Goal: Information Seeking & Learning: Learn about a topic

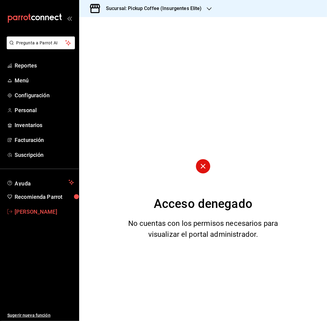
click at [43, 211] on span "[PERSON_NAME]" at bounding box center [44, 212] width 59 height 8
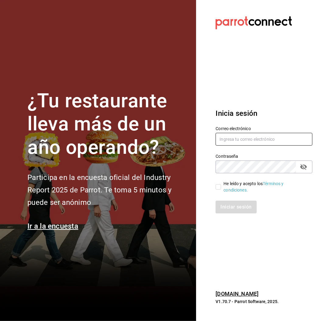
type input "gabriela.villagran@pickup-coffee.com"
click at [221, 184] on span "He leído y acepto los Términos y condiciones." at bounding box center [264, 187] width 86 height 13
click at [221, 184] on input "He leído y acepto los Términos y condiciones." at bounding box center [217, 186] width 5 height 5
checkbox input "true"
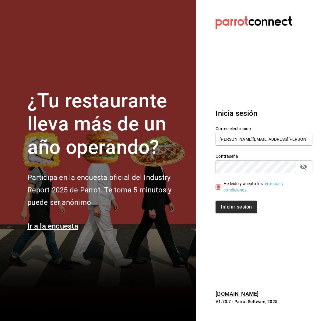
click at [226, 204] on button "Iniciar sesión" at bounding box center [235, 207] width 41 height 13
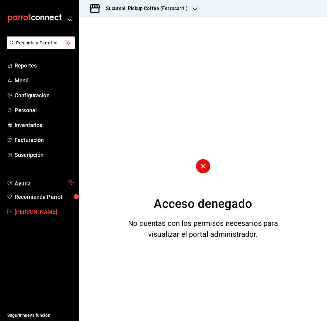
click at [33, 211] on span "[PERSON_NAME]" at bounding box center [44, 212] width 59 height 8
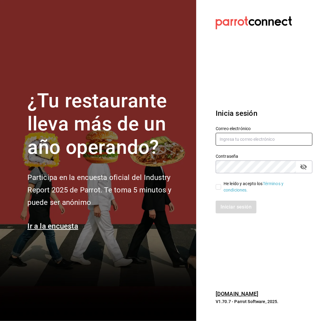
type input "gabriela.villagran@pickup-coffee.com"
click at [220, 188] on input "He leído y acepto los Términos y condiciones." at bounding box center [218, 186] width 5 height 5
checkbox input "true"
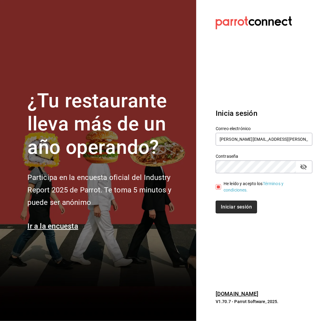
click at [233, 205] on button "Iniciar sesión" at bounding box center [236, 207] width 41 height 13
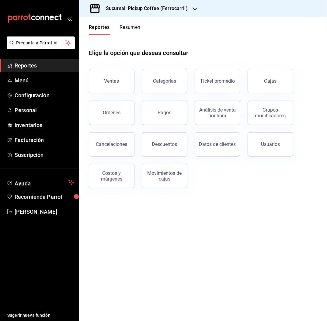
click at [192, 8] on icon "button" at bounding box center [194, 8] width 5 height 5
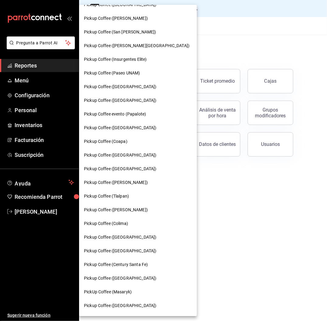
scroll to position [158, 0]
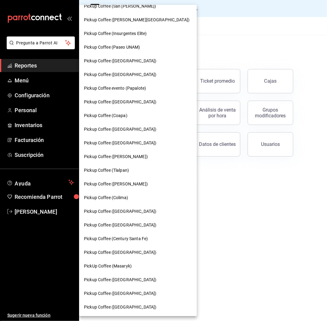
click at [127, 226] on span "Pickup Coffee ([GEOGRAPHIC_DATA])" at bounding box center [120, 225] width 72 height 6
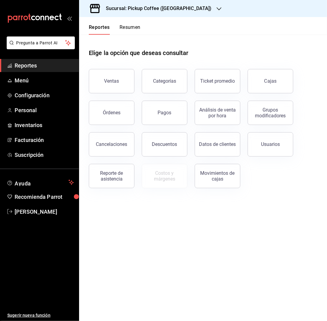
click at [129, 24] on button "Resumen" at bounding box center [129, 29] width 21 height 10
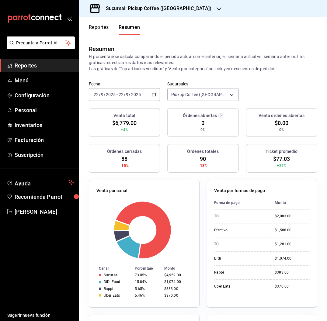
click at [131, 97] on div "[DATE] [DATE] - [DATE] [DATE]" at bounding box center [124, 94] width 71 height 13
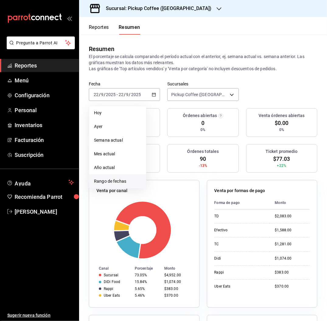
click at [131, 180] on span "Rango de fechas" at bounding box center [117, 181] width 47 height 6
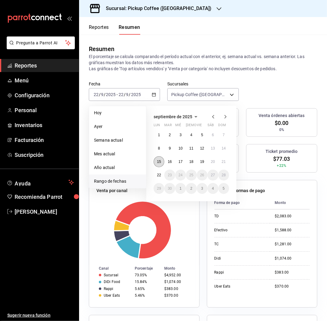
click at [157, 164] on button "15" at bounding box center [159, 161] width 11 height 11
click at [225, 160] on abbr "21" at bounding box center [224, 162] width 4 height 4
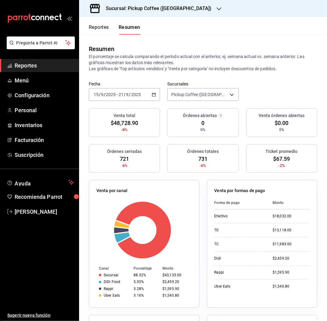
click at [99, 25] on button "Reportes" at bounding box center [99, 29] width 20 height 10
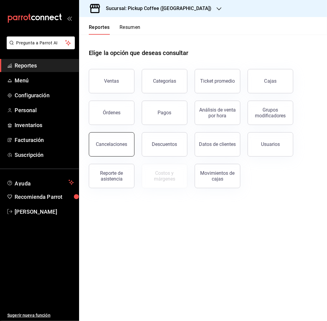
click at [118, 135] on button "Cancelaciones" at bounding box center [112, 144] width 46 height 24
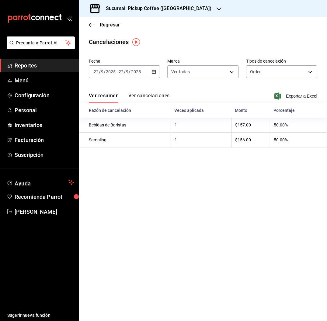
click at [134, 74] on input "2025" at bounding box center [136, 71] width 10 height 5
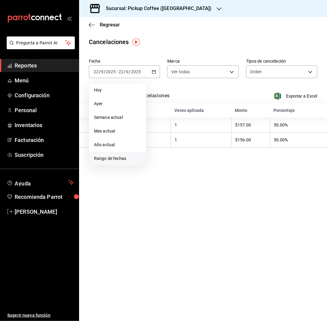
click at [127, 160] on span "Rango de fechas" at bounding box center [117, 158] width 47 height 6
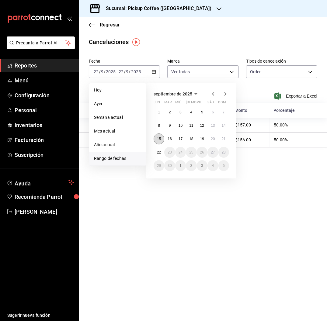
click at [159, 140] on abbr "15" at bounding box center [159, 139] width 4 height 4
click at [223, 136] on button "21" at bounding box center [223, 138] width 11 height 11
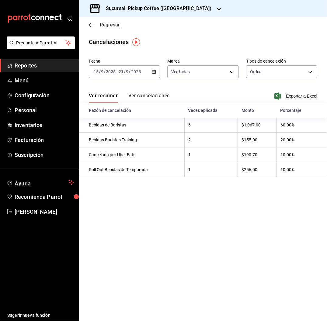
click at [106, 23] on span "Regresar" at bounding box center [110, 25] width 20 height 6
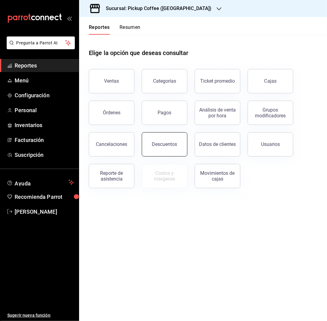
click at [179, 144] on button "Descuentos" at bounding box center [165, 144] width 46 height 24
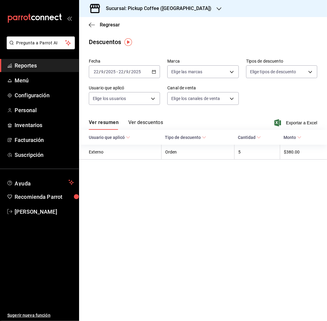
click at [134, 73] on input "2025" at bounding box center [136, 71] width 10 height 5
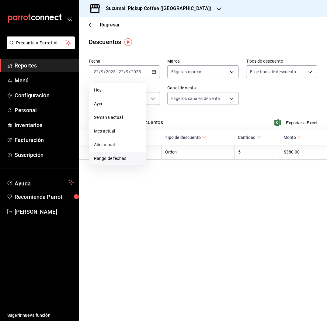
click at [127, 161] on span "Rango de fechas" at bounding box center [117, 158] width 47 height 6
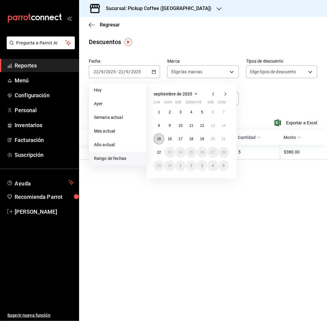
click at [157, 135] on button "15" at bounding box center [159, 138] width 11 height 11
click at [220, 137] on button "21" at bounding box center [223, 138] width 11 height 11
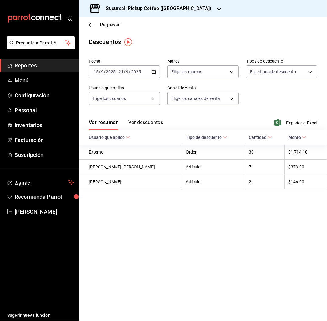
click at [173, 5] on h3 "Sucursal: Pickup Coffee ([GEOGRAPHIC_DATA])" at bounding box center [156, 8] width 111 height 7
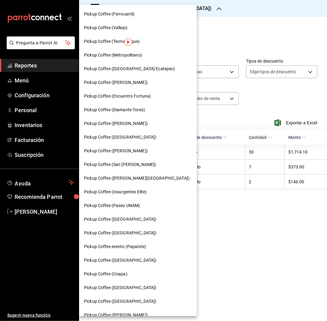
click at [129, 297] on div "Pickup Coffee ([GEOGRAPHIC_DATA])" at bounding box center [138, 302] width 118 height 14
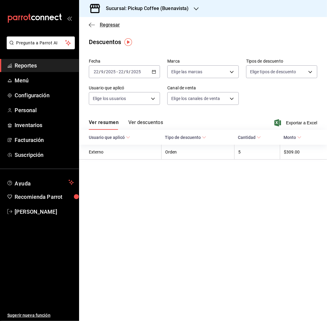
click at [106, 26] on span "Regresar" at bounding box center [110, 25] width 20 height 6
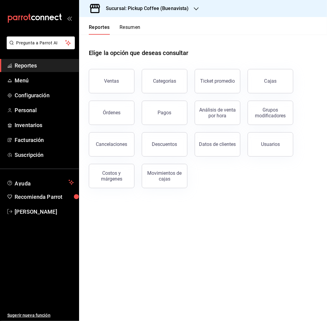
click at [139, 26] on button "Resumen" at bounding box center [129, 29] width 21 height 10
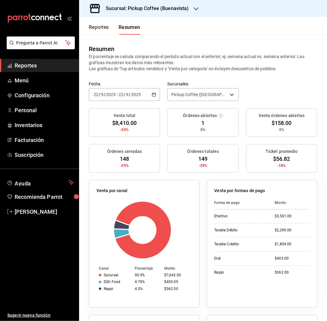
click at [139, 91] on div "[DATE] [DATE] - [DATE] [DATE]" at bounding box center [124, 94] width 71 height 13
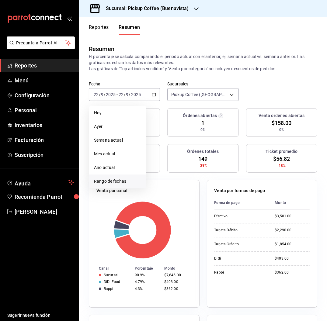
click at [124, 179] on span "Rango de fechas" at bounding box center [117, 181] width 47 height 6
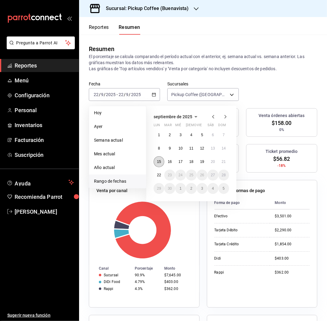
click at [161, 163] on abbr "15" at bounding box center [159, 162] width 4 height 4
click at [229, 160] on button "21" at bounding box center [223, 161] width 11 height 11
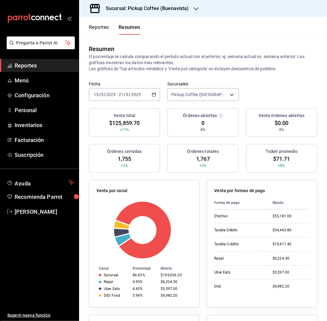
click at [96, 29] on button "Reportes" at bounding box center [99, 29] width 20 height 10
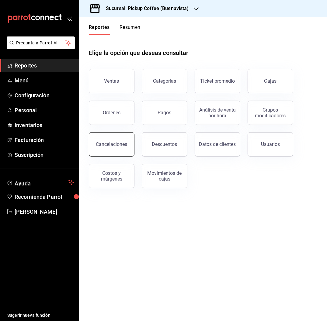
click at [117, 147] on div "Cancelaciones" at bounding box center [111, 144] width 31 height 6
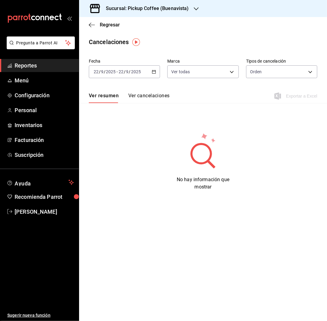
click at [116, 73] on span "-" at bounding box center [116, 71] width 1 height 5
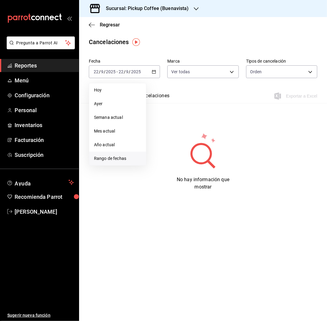
click at [117, 156] on span "Rango de fechas" at bounding box center [117, 158] width 47 height 6
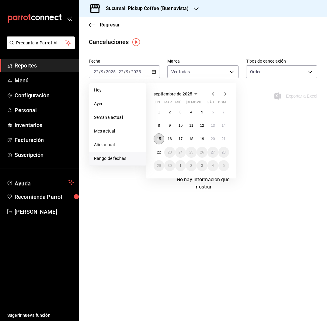
click at [158, 140] on abbr "15" at bounding box center [159, 139] width 4 height 4
click at [225, 137] on abbr "21" at bounding box center [224, 139] width 4 height 4
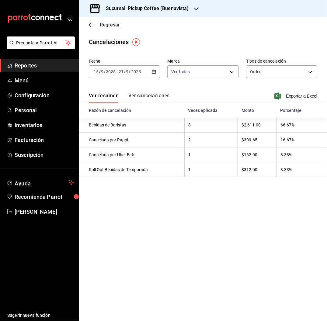
click at [111, 23] on span "Regresar" at bounding box center [110, 25] width 20 height 6
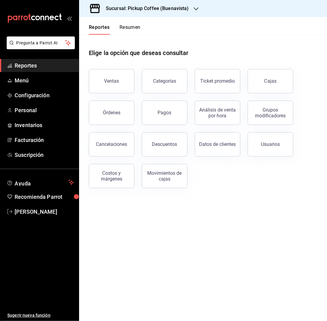
click at [163, 157] on div "Movimientos de cajas" at bounding box center [160, 173] width 53 height 32
click at [171, 147] on button "Descuentos" at bounding box center [165, 144] width 46 height 24
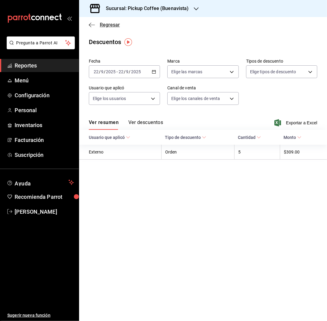
click at [112, 26] on span "Regresar" at bounding box center [110, 25] width 20 height 6
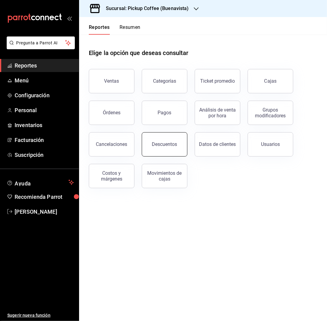
click at [159, 142] on div "Descuentos" at bounding box center [164, 144] width 25 height 6
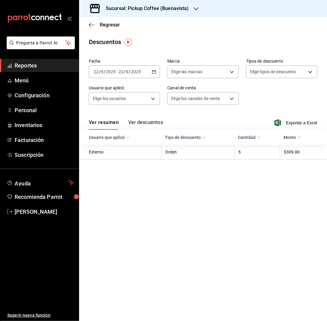
click at [124, 68] on div "[DATE] [DATE] - [DATE] [DATE]" at bounding box center [124, 71] width 71 height 13
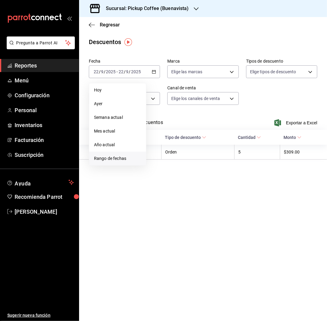
click at [128, 158] on span "Rango de fechas" at bounding box center [117, 158] width 47 height 6
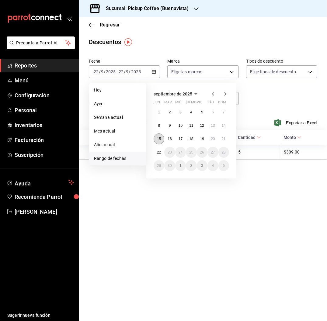
click at [161, 140] on abbr "15" at bounding box center [159, 139] width 4 height 4
click at [222, 139] on abbr "21" at bounding box center [224, 139] width 4 height 4
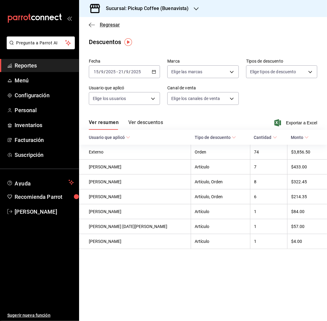
click at [114, 24] on span "Regresar" at bounding box center [110, 25] width 20 height 6
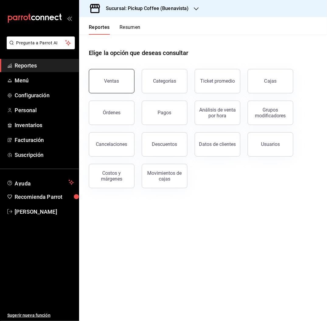
click at [99, 84] on button "Ventas" at bounding box center [112, 81] width 46 height 24
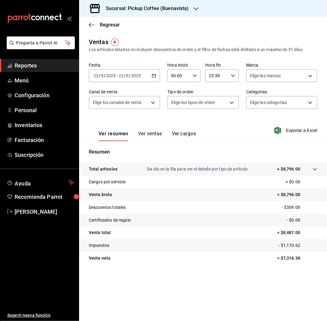
click at [119, 75] on input "22" at bounding box center [120, 75] width 5 height 5
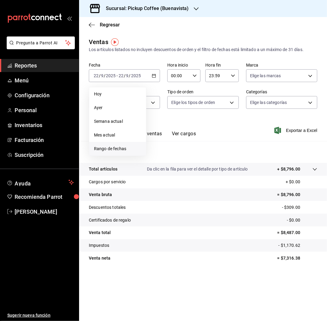
click at [115, 149] on span "Rango de fechas" at bounding box center [117, 149] width 47 height 6
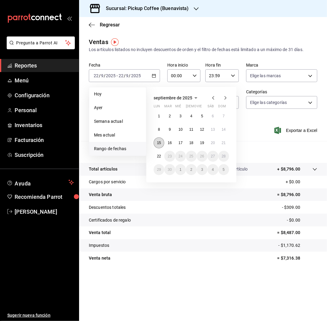
click at [158, 144] on abbr "15" at bounding box center [159, 143] width 4 height 4
click at [224, 146] on button "21" at bounding box center [223, 142] width 11 height 11
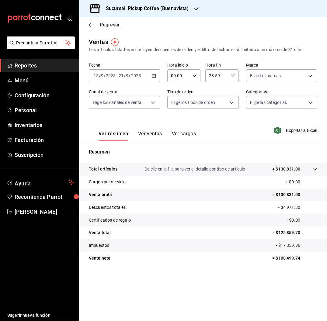
click at [115, 27] on span "Regresar" at bounding box center [110, 25] width 20 height 6
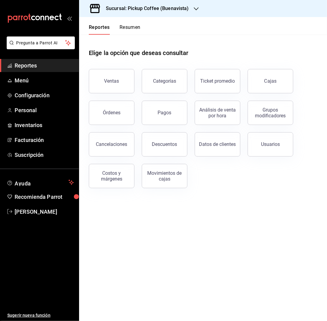
click at [166, 9] on h3 "Sucursal: Pickup Coffee (Buenavista)" at bounding box center [145, 8] width 88 height 7
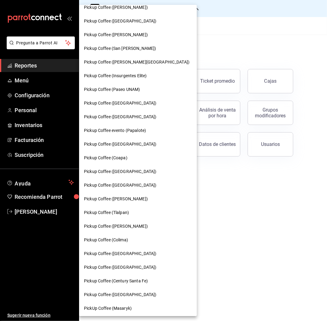
scroll to position [158, 0]
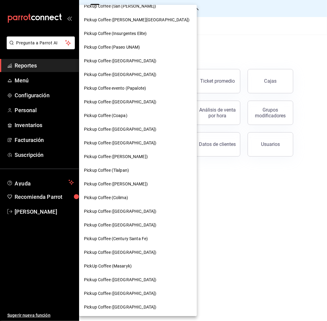
click at [119, 24] on div "Pickup Coffee ([PERSON_NAME][GEOGRAPHIC_DATA])" at bounding box center [138, 20] width 118 height 14
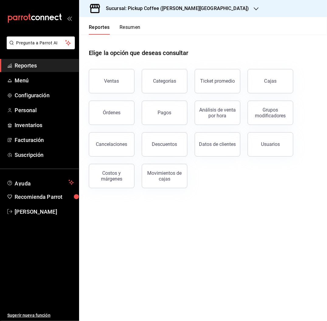
click at [212, 42] on div "Elige la opción que deseas consultar" at bounding box center [203, 48] width 228 height 27
click at [127, 29] on button "Resumen" at bounding box center [129, 29] width 21 height 10
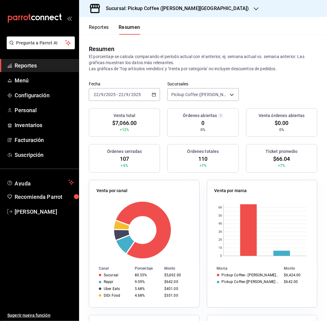
click at [129, 89] on div "[DATE] [DATE] - [DATE] [DATE]" at bounding box center [124, 94] width 71 height 13
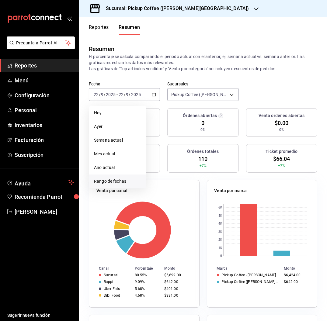
click at [128, 175] on li "Rango de fechas" at bounding box center [117, 182] width 57 height 14
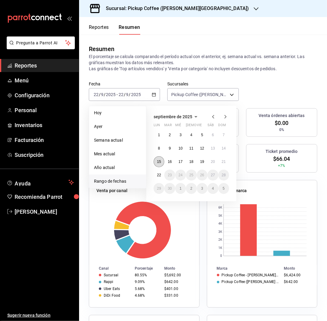
click at [156, 158] on button "15" at bounding box center [159, 161] width 11 height 11
click at [222, 161] on abbr "21" at bounding box center [224, 162] width 4 height 4
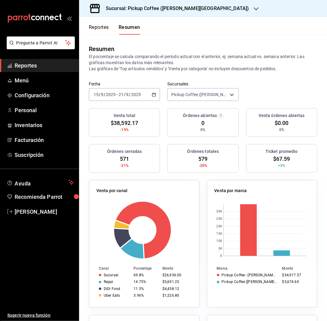
click at [104, 25] on button "Reportes" at bounding box center [99, 29] width 20 height 10
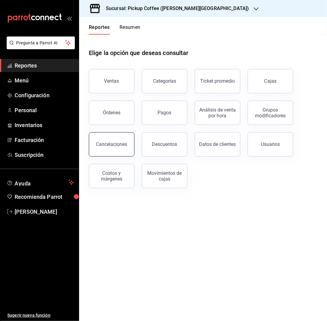
click at [110, 143] on div "Cancelaciones" at bounding box center [111, 144] width 31 height 6
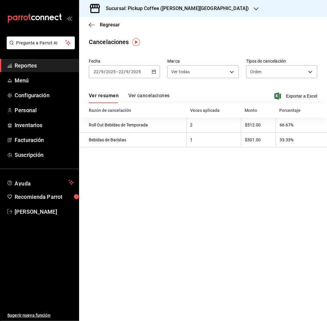
click at [126, 73] on input "9" at bounding box center [127, 71] width 3 height 5
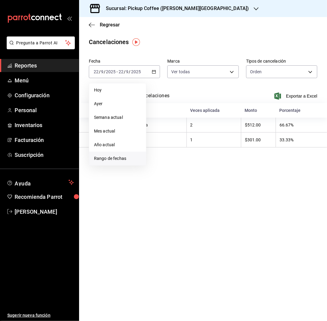
click at [117, 155] on li "Rango de fechas" at bounding box center [117, 159] width 57 height 14
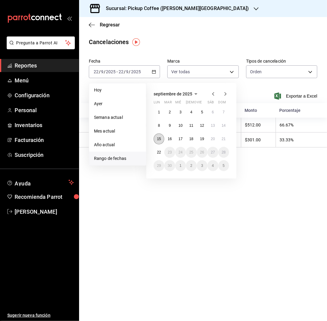
click at [159, 143] on button "15" at bounding box center [159, 138] width 11 height 11
click at [221, 138] on button "21" at bounding box center [223, 138] width 11 height 11
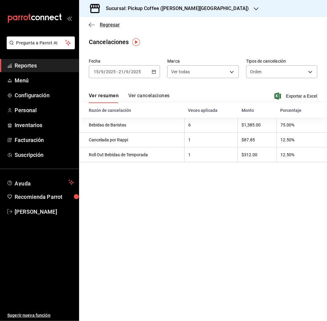
click at [111, 23] on span "Regresar" at bounding box center [110, 25] width 20 height 6
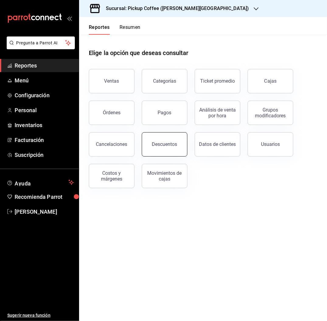
click at [178, 137] on button "Descuentos" at bounding box center [165, 144] width 46 height 24
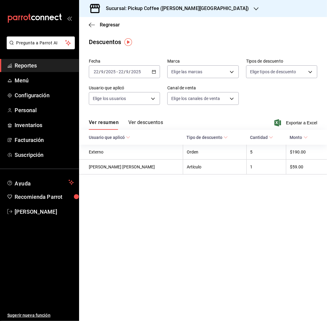
click at [134, 73] on input "2025" at bounding box center [136, 71] width 10 height 5
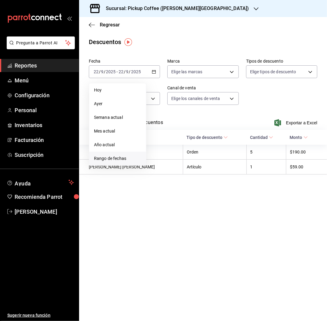
click at [124, 158] on span "Rango de fechas" at bounding box center [117, 158] width 47 height 6
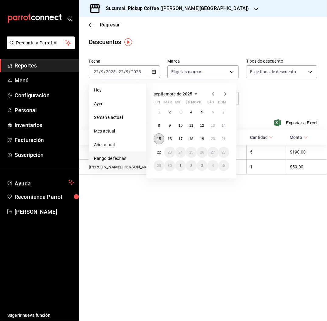
click at [158, 138] on abbr "15" at bounding box center [159, 139] width 4 height 4
click at [227, 138] on button "21" at bounding box center [223, 138] width 11 height 11
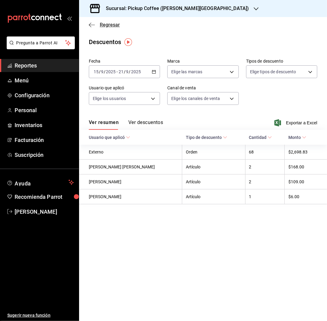
click at [112, 22] on span "Regresar" at bounding box center [110, 25] width 20 height 6
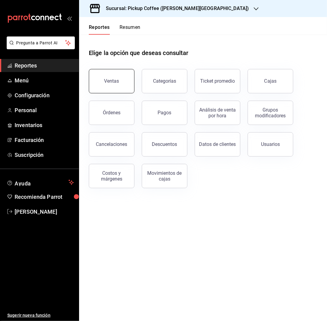
click at [110, 82] on div "Ventas" at bounding box center [111, 81] width 15 height 6
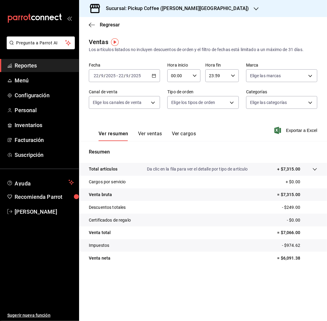
click at [140, 79] on div "[DATE] [DATE] - [DATE] [DATE]" at bounding box center [124, 75] width 71 height 13
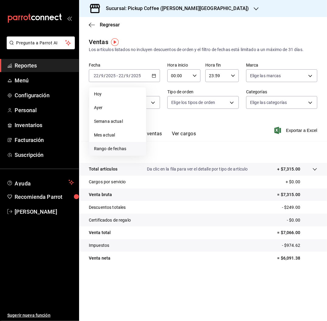
click at [114, 154] on li "Rango de fechas" at bounding box center [117, 149] width 57 height 14
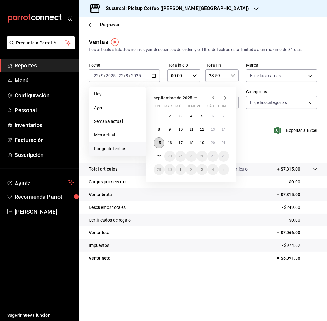
click at [156, 141] on button "15" at bounding box center [159, 142] width 11 height 11
click at [221, 142] on button "21" at bounding box center [223, 142] width 11 height 11
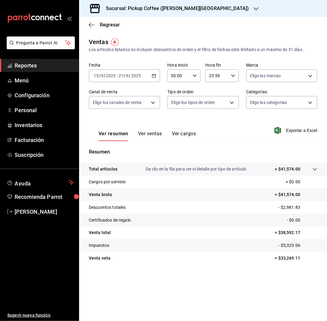
click at [197, 7] on div "Sucursal: Pickup Coffee ([PERSON_NAME][GEOGRAPHIC_DATA])" at bounding box center [172, 8] width 177 height 17
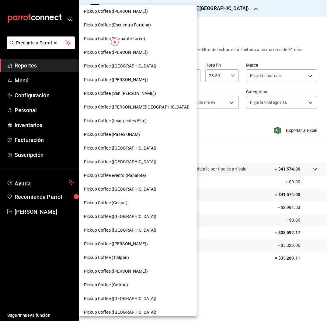
scroll to position [114, 0]
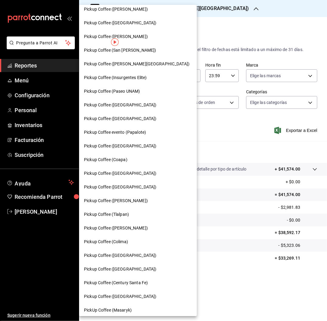
click at [123, 255] on span "Pickup Coffee ([GEOGRAPHIC_DATA])" at bounding box center [120, 255] width 72 height 6
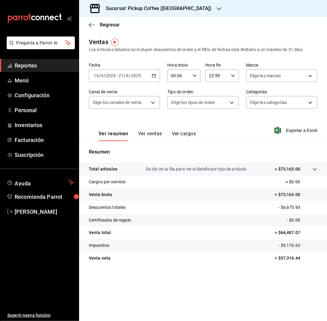
click at [109, 21] on div "Regresar" at bounding box center [203, 25] width 248 height 16
click at [107, 25] on span "Regresar" at bounding box center [110, 25] width 20 height 6
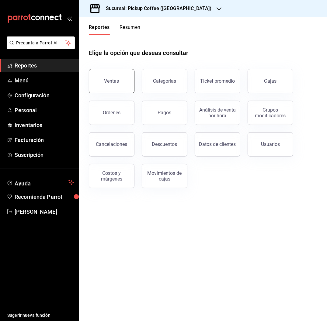
click at [111, 80] on div "Ventas" at bounding box center [111, 81] width 15 height 6
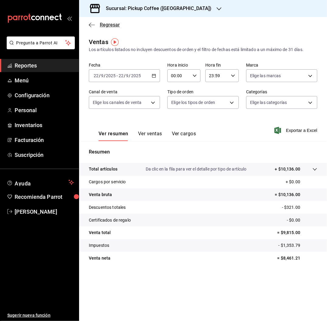
click at [107, 26] on span "Regresar" at bounding box center [110, 25] width 20 height 6
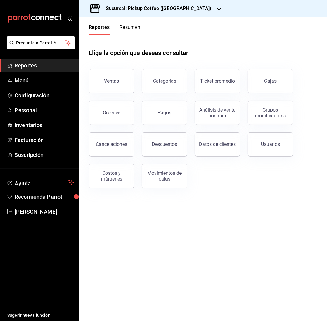
click at [131, 29] on button "Resumen" at bounding box center [129, 29] width 21 height 10
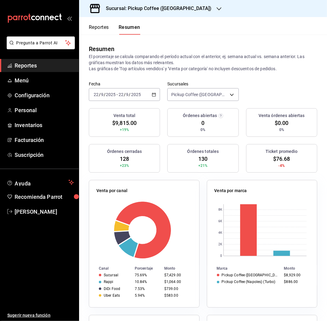
click at [133, 94] on input "2025" at bounding box center [136, 94] width 10 height 5
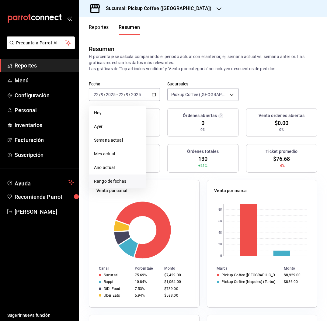
click at [120, 180] on span "Rango de fechas" at bounding box center [117, 181] width 47 height 6
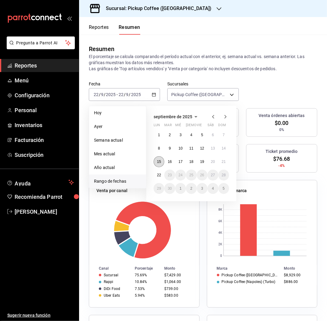
click at [159, 160] on abbr "15" at bounding box center [159, 162] width 4 height 4
click at [221, 164] on button "21" at bounding box center [223, 161] width 11 height 11
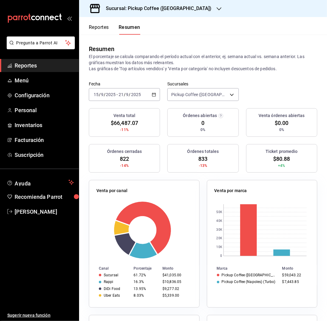
click at [102, 27] on button "Reportes" at bounding box center [99, 29] width 20 height 10
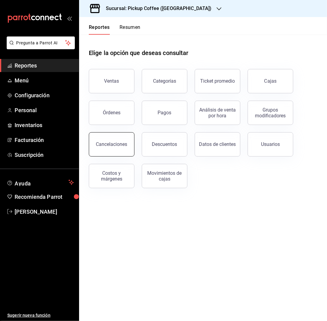
click at [119, 141] on button "Cancelaciones" at bounding box center [112, 144] width 46 height 24
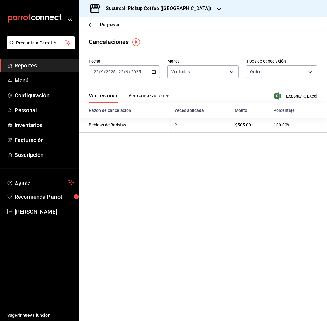
click at [115, 72] on input "2025" at bounding box center [111, 71] width 10 height 5
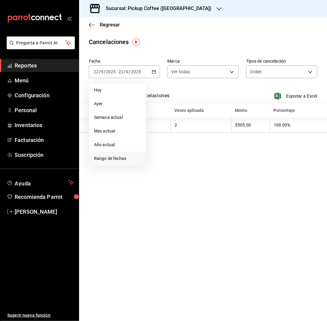
click at [130, 158] on span "Rango de fechas" at bounding box center [117, 158] width 47 height 6
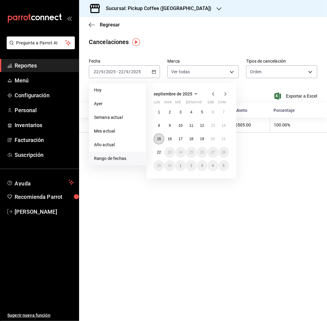
click at [161, 138] on abbr "15" at bounding box center [159, 139] width 4 height 4
click at [227, 140] on button "21" at bounding box center [223, 138] width 11 height 11
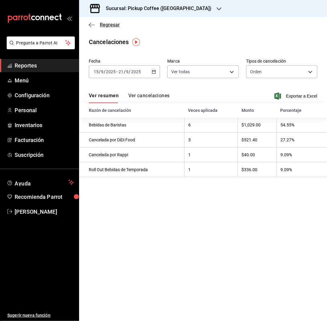
click at [108, 27] on span "Regresar" at bounding box center [110, 25] width 20 height 6
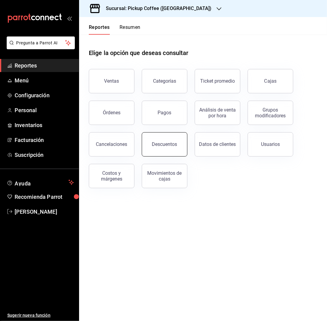
click at [164, 142] on div "Descuentos" at bounding box center [164, 144] width 25 height 6
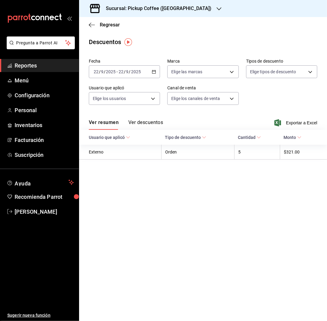
click at [130, 71] on span "/" at bounding box center [130, 71] width 2 height 5
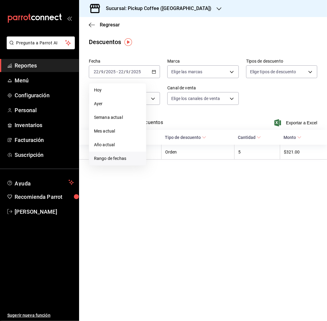
click at [120, 159] on span "Rango de fechas" at bounding box center [117, 158] width 47 height 6
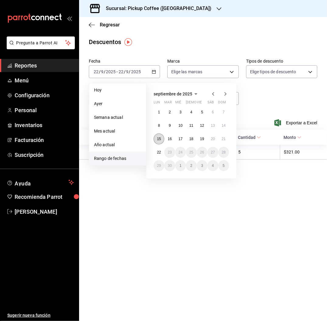
click at [159, 133] on button "15" at bounding box center [159, 138] width 11 height 11
click at [226, 133] on div "1 2 3 4 5 6 7 8 9 10 11 12 13 14 15 16 17 18 19 20 21 22 23 24 25 26 27 28 29 3…" at bounding box center [191, 139] width 75 height 64
click at [221, 139] on button "21" at bounding box center [223, 138] width 11 height 11
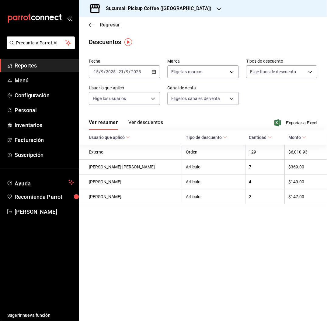
click at [90, 24] on icon "button" at bounding box center [92, 24] width 6 height 5
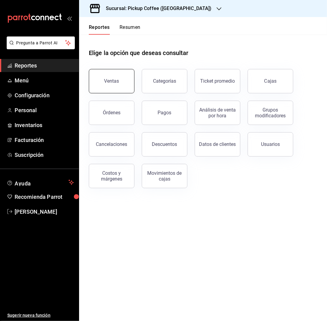
click at [110, 78] on button "Ventas" at bounding box center [112, 81] width 46 height 24
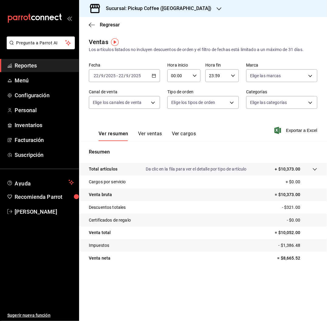
click at [140, 75] on input "2025" at bounding box center [136, 75] width 10 height 5
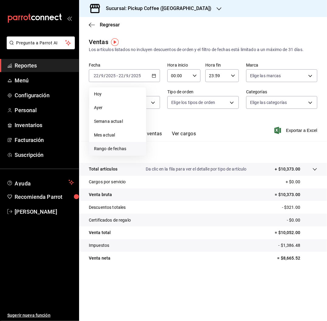
click at [119, 155] on li "Rango de fechas" at bounding box center [117, 149] width 57 height 14
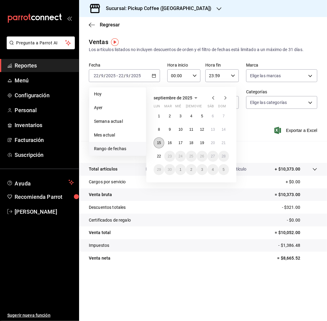
click at [159, 140] on button "15" at bounding box center [159, 142] width 11 height 11
click at [225, 144] on abbr "21" at bounding box center [224, 143] width 4 height 4
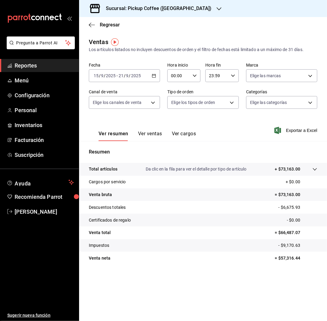
click at [171, 8] on h3 "Sucursal: Pickup Coffee ([GEOGRAPHIC_DATA])" at bounding box center [156, 8] width 111 height 7
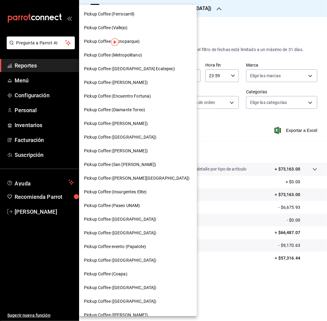
click at [127, 56] on span "Pickup Coffee (Metropolitano)" at bounding box center [113, 55] width 58 height 6
